Goal: Task Accomplishment & Management: Use online tool/utility

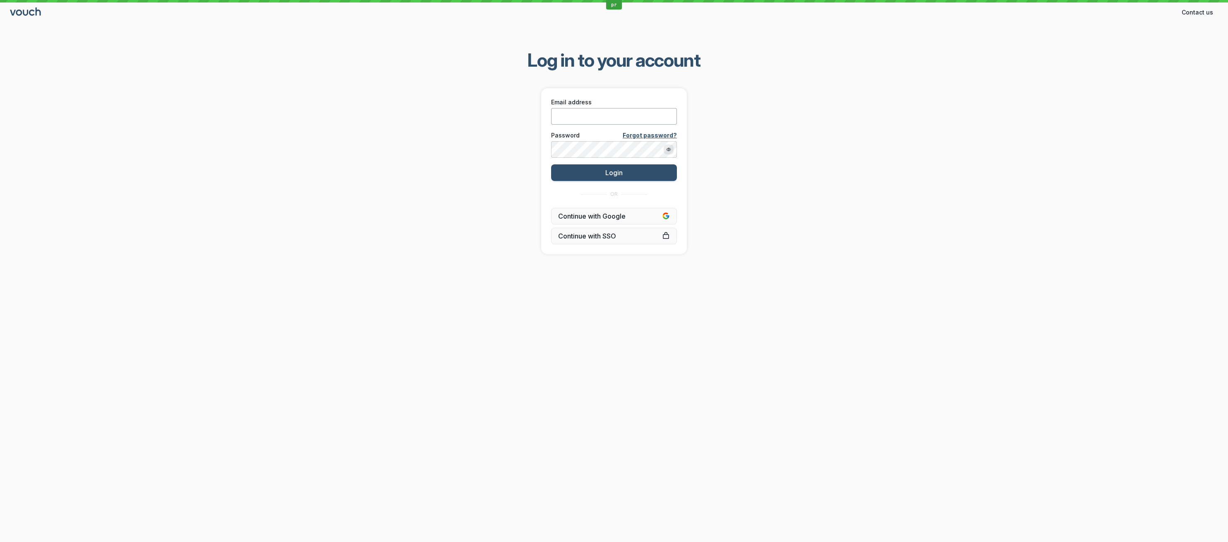
click at [596, 122] on input "Email address" at bounding box center [614, 116] width 126 height 17
paste input "[PERSON_NAME][EMAIL_ADDRESS][DOMAIN_NAME]"
type input "[PERSON_NAME][EMAIL_ADDRESS][DOMAIN_NAME]"
click at [588, 174] on button "Login" at bounding box center [614, 172] width 126 height 17
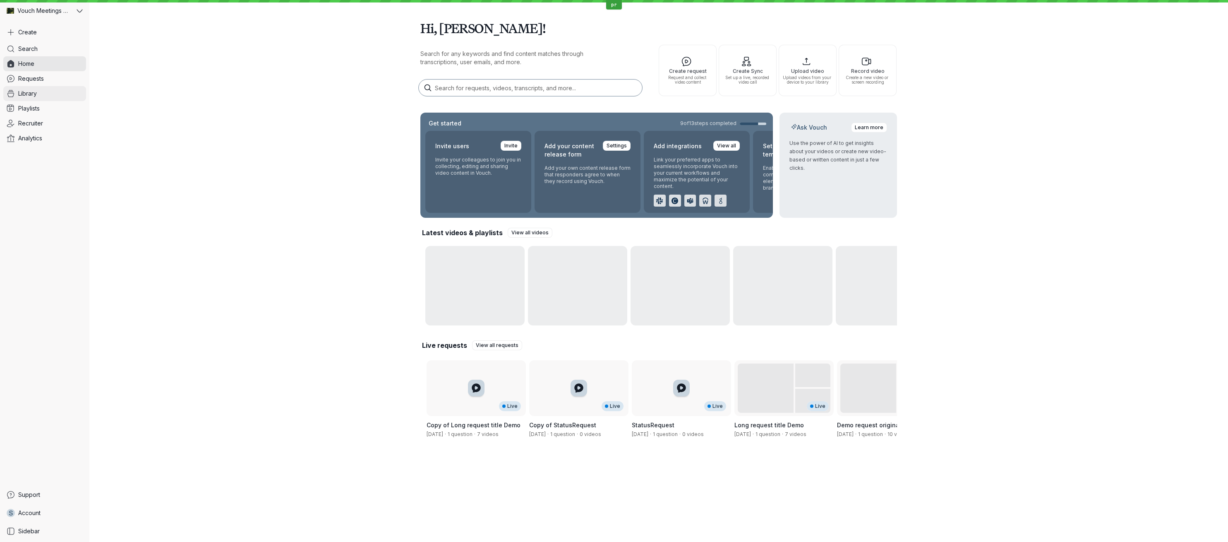
click at [32, 89] on span "Library" at bounding box center [27, 93] width 19 height 8
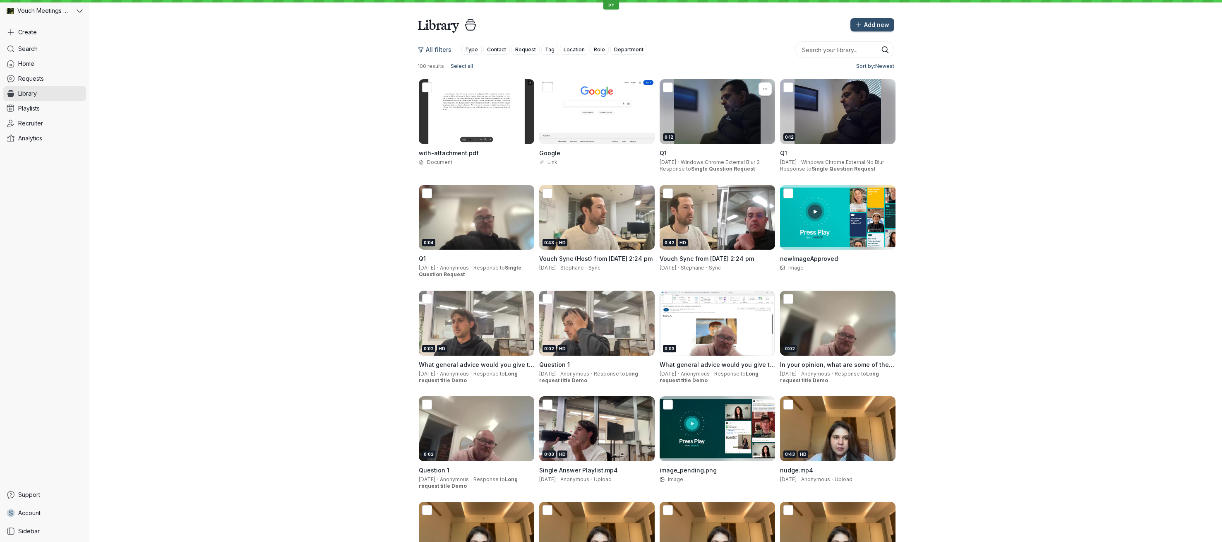
click at [694, 113] on div "0:12" at bounding box center [717, 111] width 115 height 65
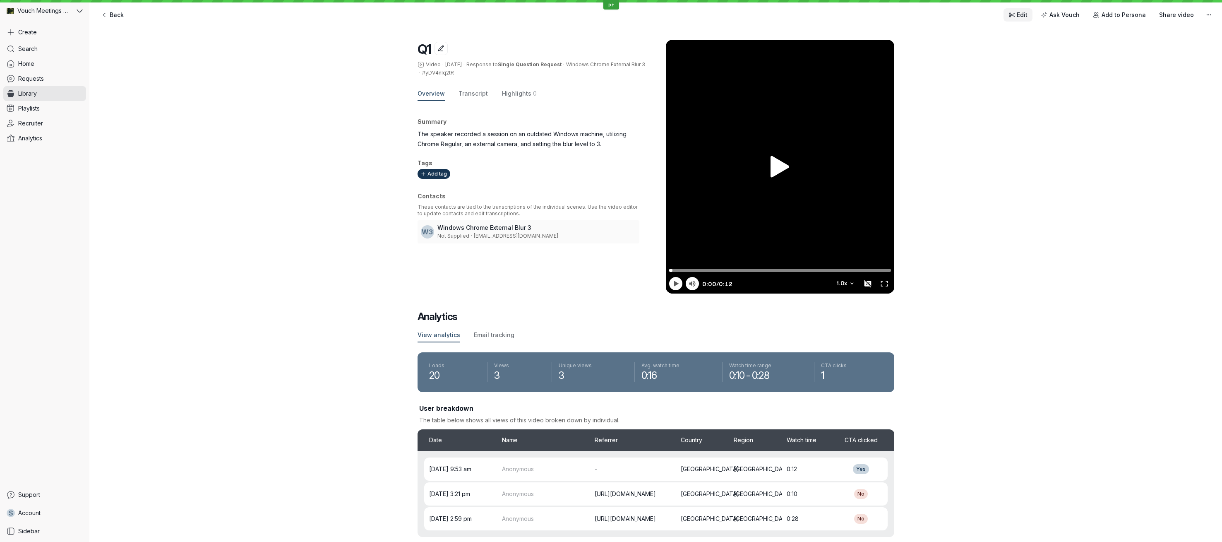
click at [1015, 16] on icon at bounding box center [1012, 15] width 4 height 4
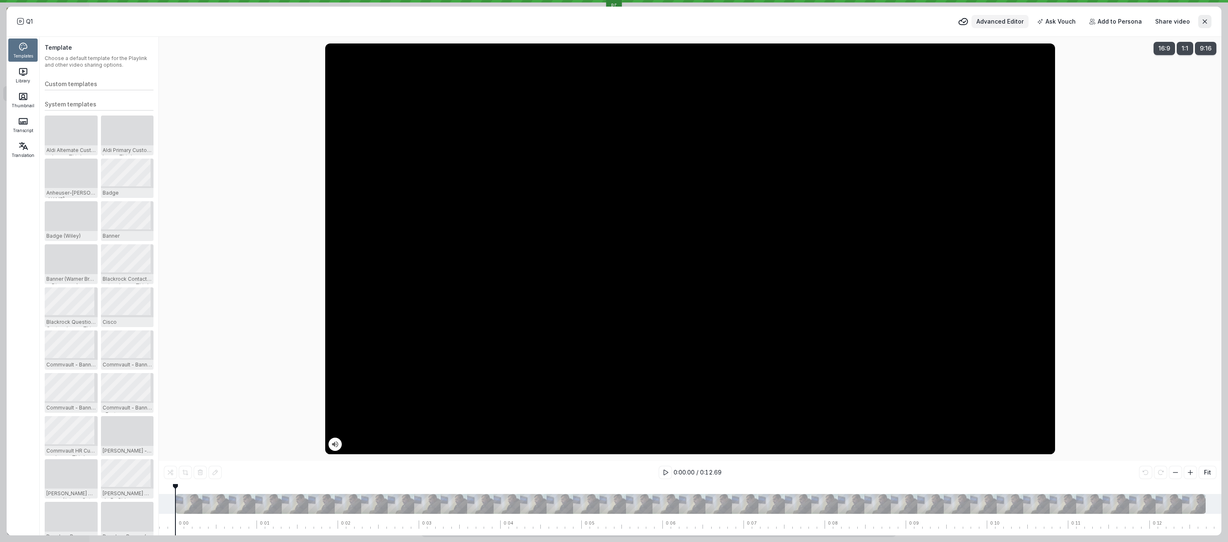
click at [1016, 15] on div "Advanced Editor Ask Vouch Add to Persona Share video" at bounding box center [1084, 21] width 253 height 13
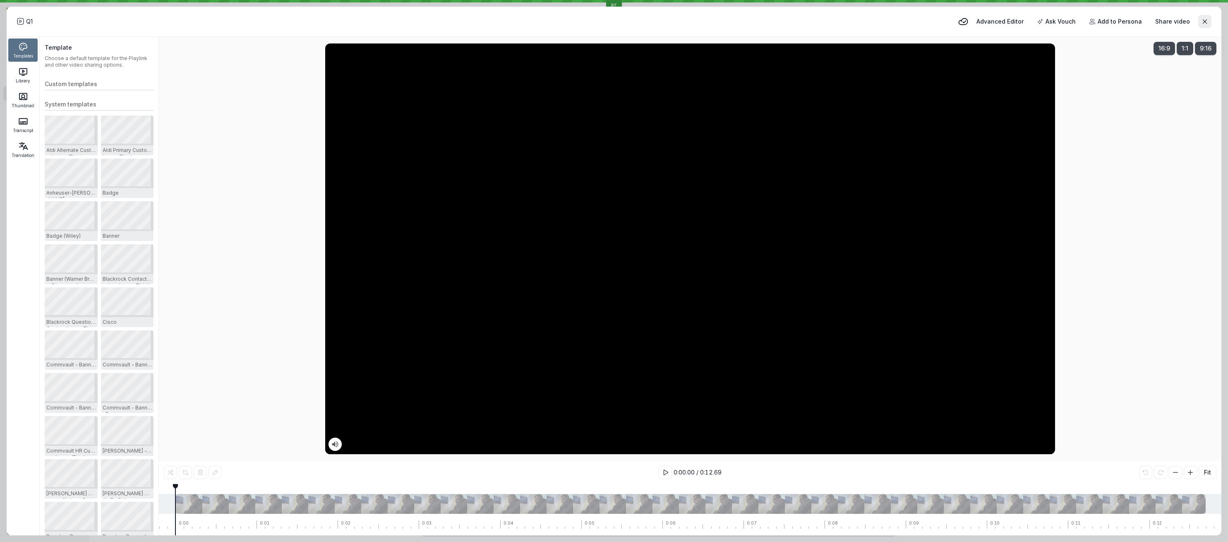
click at [839, 14] on div "Q1 Advanced Editor Ask Vouch Add to Persona Share video" at bounding box center [614, 21] width 1195 height 17
click at [999, 25] on span "Advanced Editor" at bounding box center [1000, 21] width 47 height 8
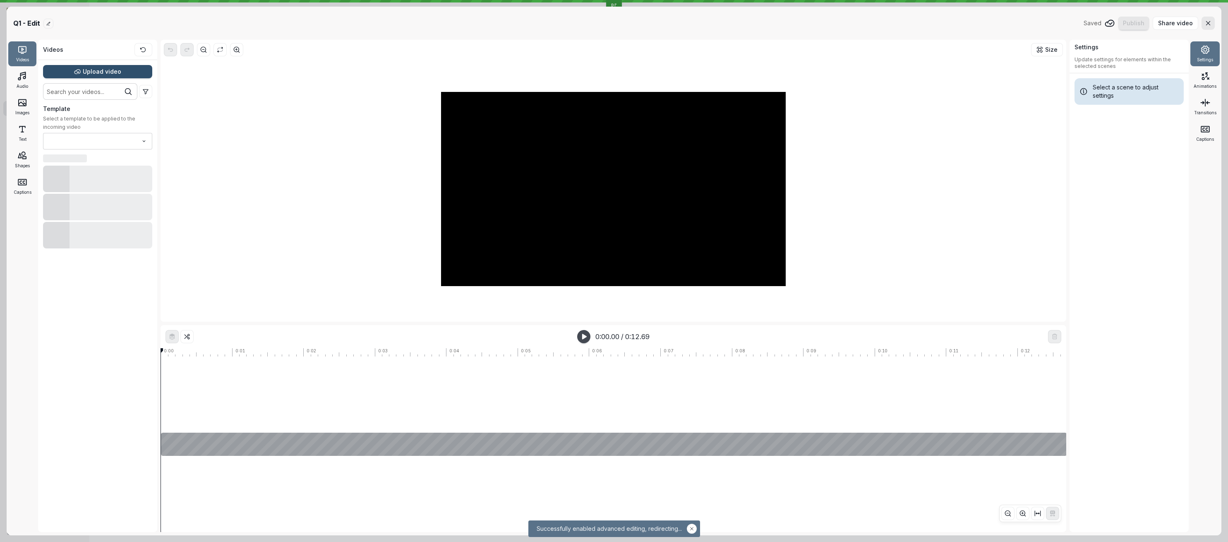
type input "No template"
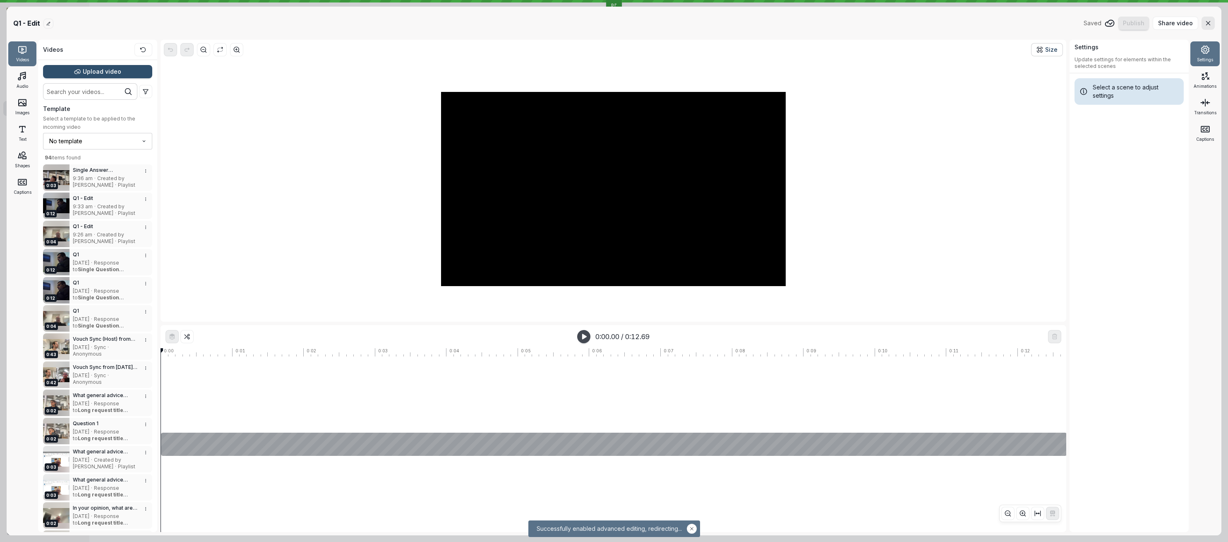
click at [1047, 53] on span "Size" at bounding box center [1051, 50] width 12 height 8
click at [1212, 20] on button "button" at bounding box center [1208, 23] width 13 height 13
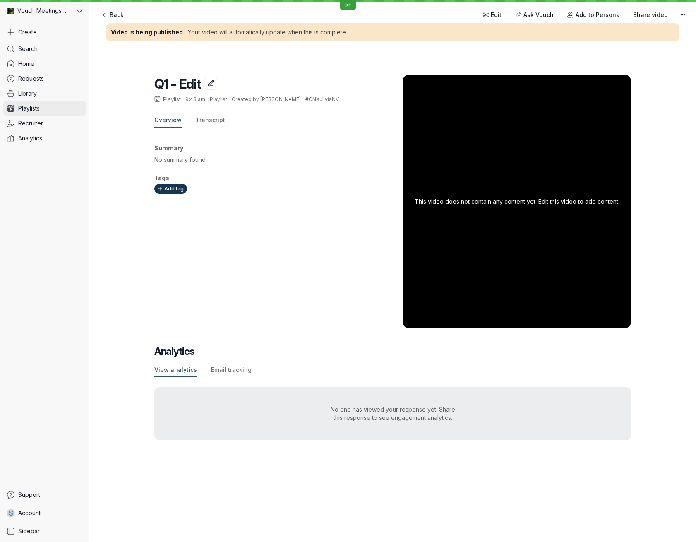
click at [37, 105] on span "Playlists" at bounding box center [29, 108] width 22 height 8
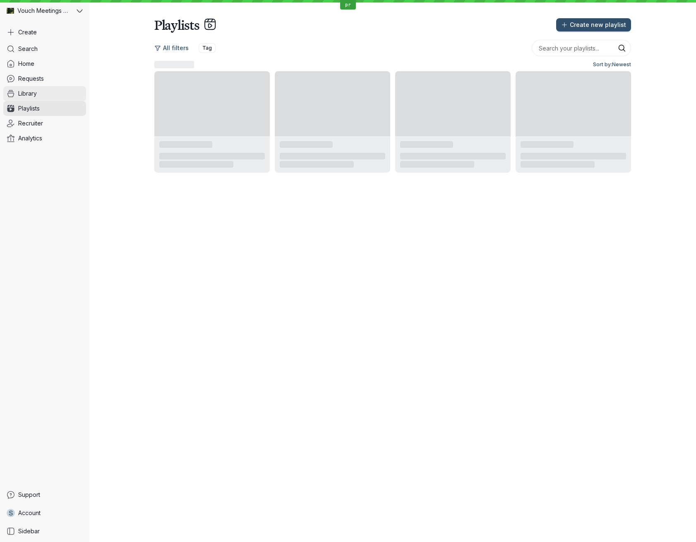
click at [38, 98] on link "Library" at bounding box center [44, 93] width 83 height 15
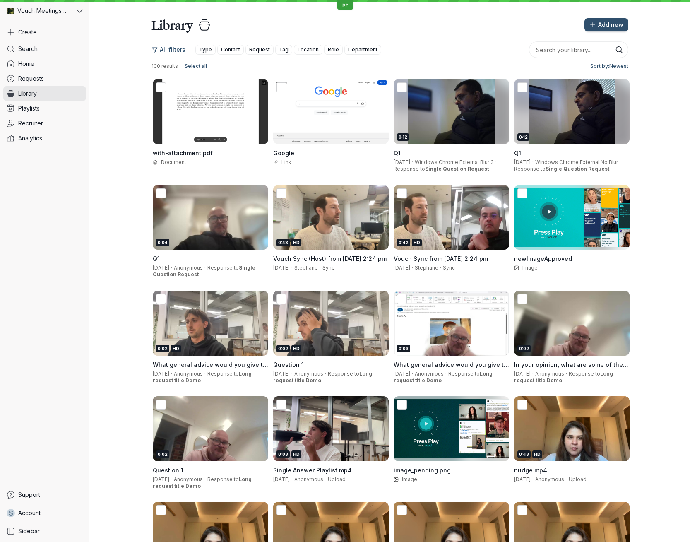
click at [38, 98] on link "Library" at bounding box center [44, 93] width 83 height 15
click at [554, 122] on div "0:12" at bounding box center [571, 111] width 115 height 65
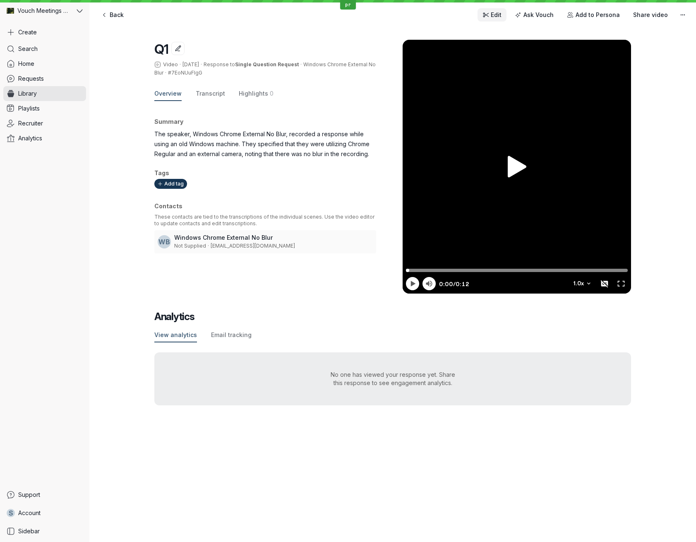
click at [489, 16] on icon at bounding box center [487, 15] width 4 height 4
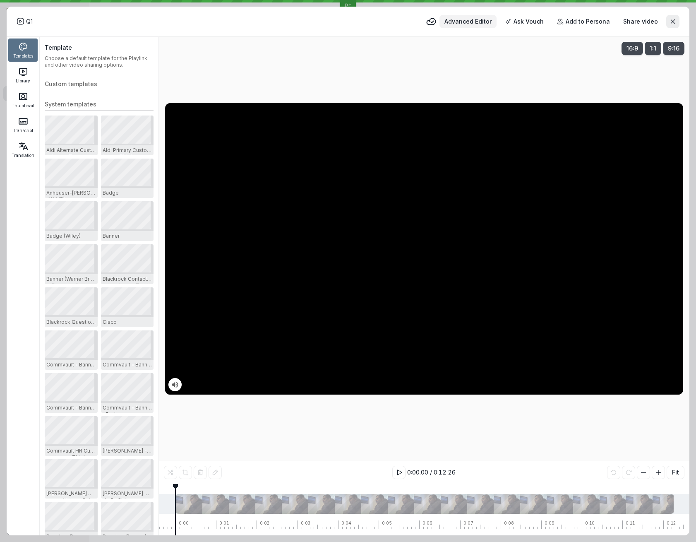
click at [461, 19] on span "Advanced Editor" at bounding box center [467, 21] width 47 height 8
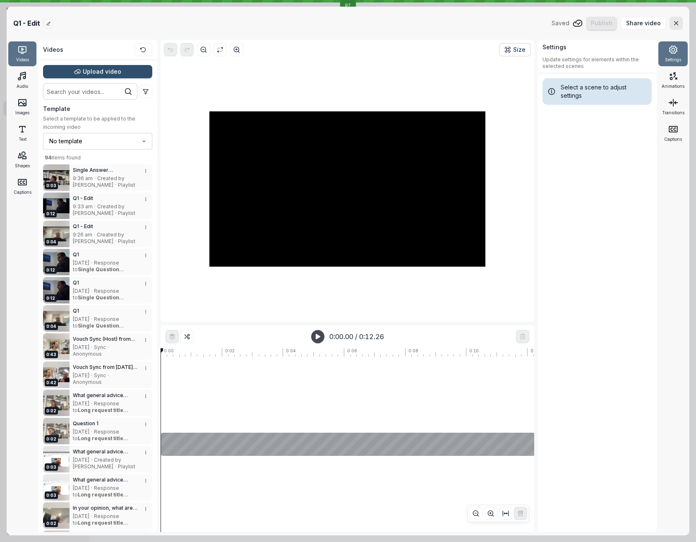
click at [515, 51] on span "Size" at bounding box center [519, 50] width 12 height 8
click at [536, 22] on div "Q1 - Edit Saved Publish Share video" at bounding box center [348, 23] width 670 height 13
click at [508, 52] on icon "button" at bounding box center [507, 49] width 7 height 7
click at [530, 20] on div "Q1 - Edit Saved Publish Share video" at bounding box center [348, 23] width 670 height 13
click at [480, 43] on div "Size" at bounding box center [347, 49] width 367 height 13
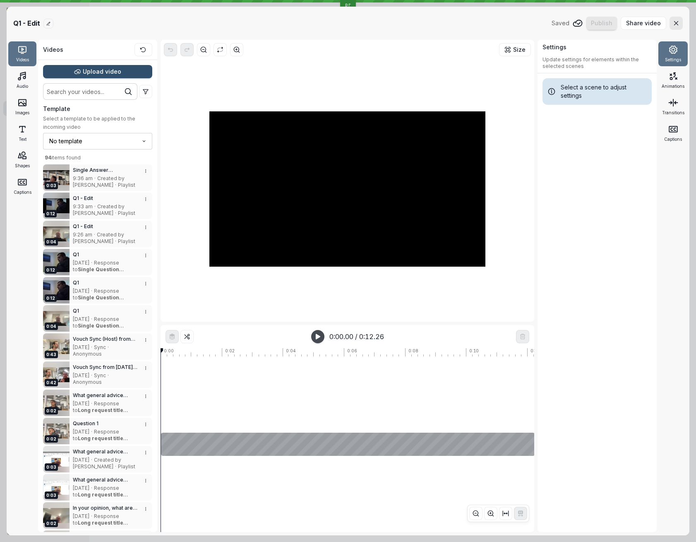
click at [520, 83] on div at bounding box center [347, 189] width 367 height 259
click at [516, 54] on button "Size" at bounding box center [515, 49] width 32 height 13
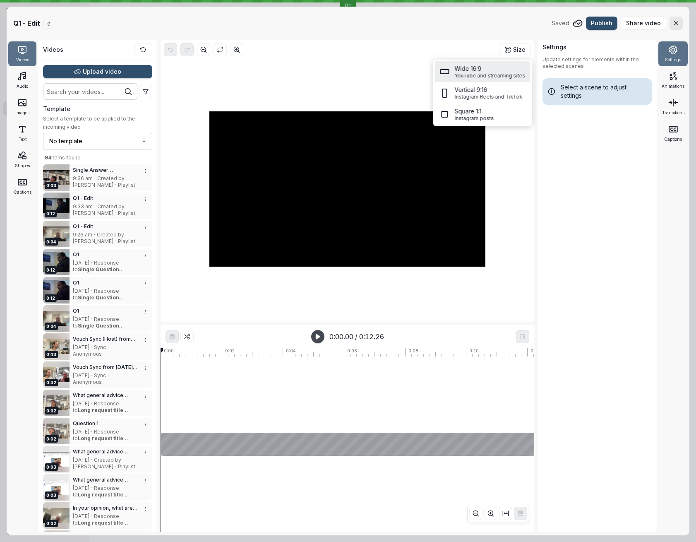
click at [631, 207] on div "Settings Update settings for elements within the selected scenes Select a scene…" at bounding box center [597, 286] width 119 height 492
click at [524, 49] on span "Size" at bounding box center [519, 50] width 12 height 8
click at [572, 143] on div "Settings Update settings for elements within the selected scenes Select a scene…" at bounding box center [597, 286] width 119 height 492
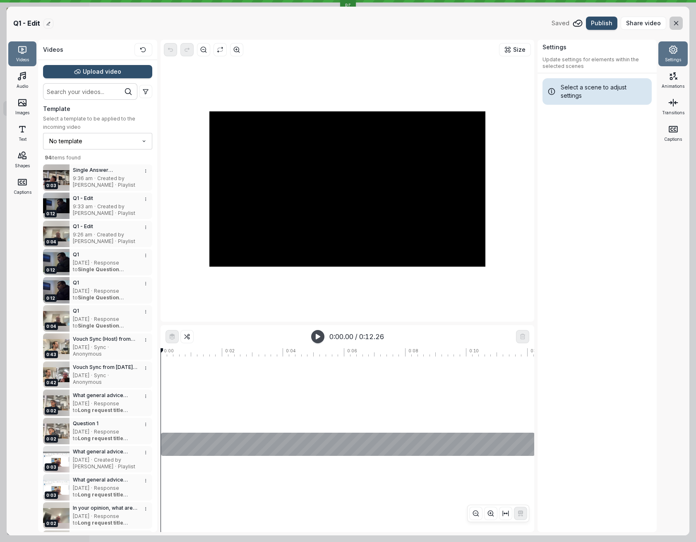
click at [674, 22] on icon "button" at bounding box center [676, 23] width 7 height 7
